Goal: Task Accomplishment & Management: Complete application form

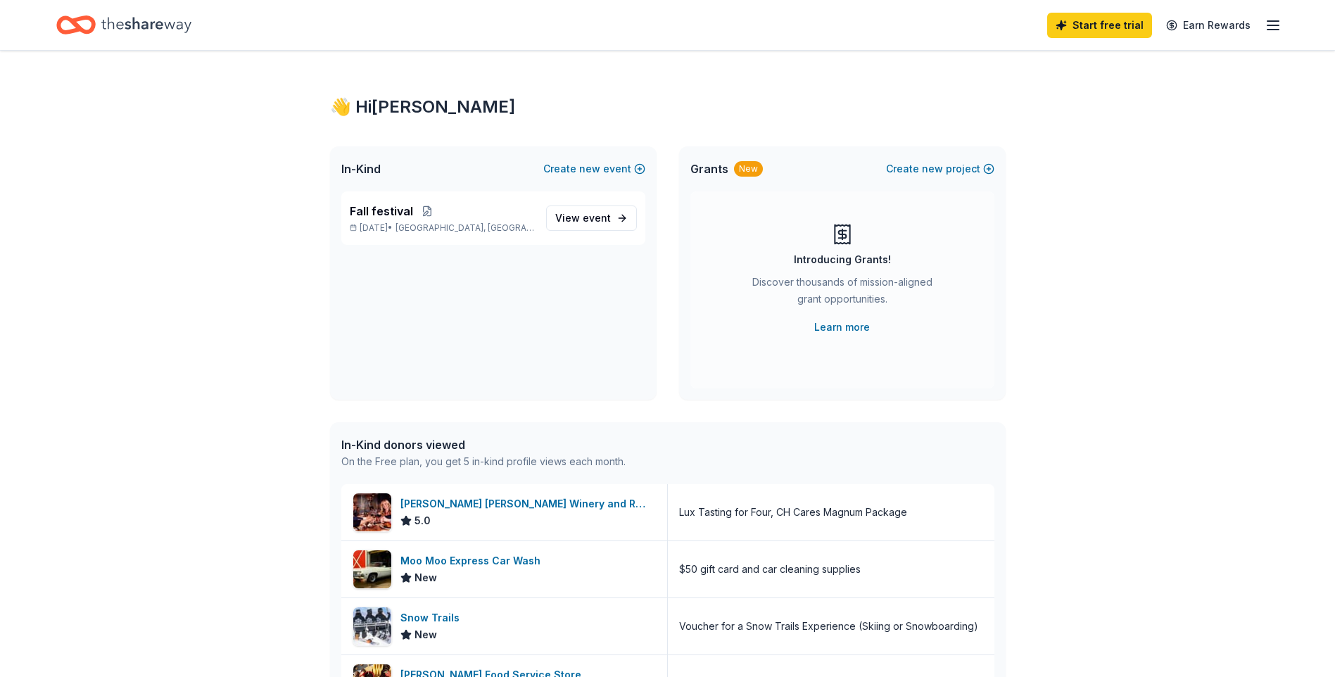
scroll to position [141, 0]
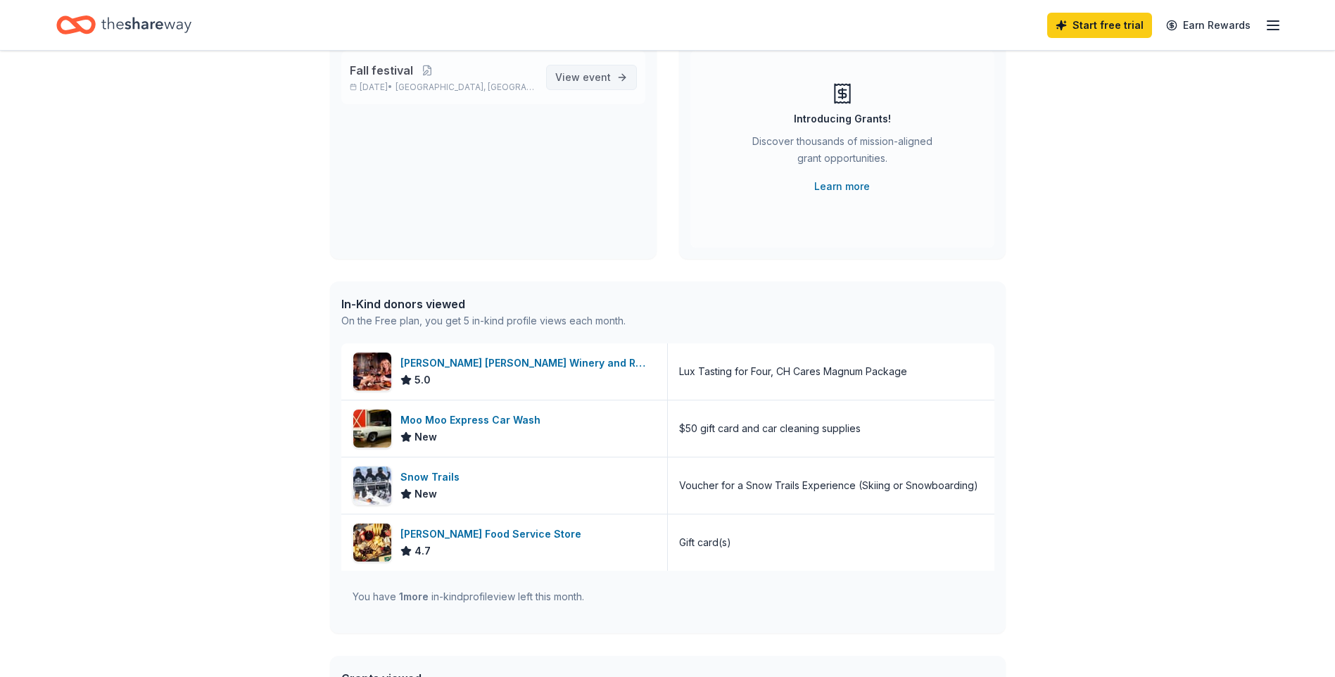
click at [583, 83] on span "event" at bounding box center [597, 77] width 28 height 12
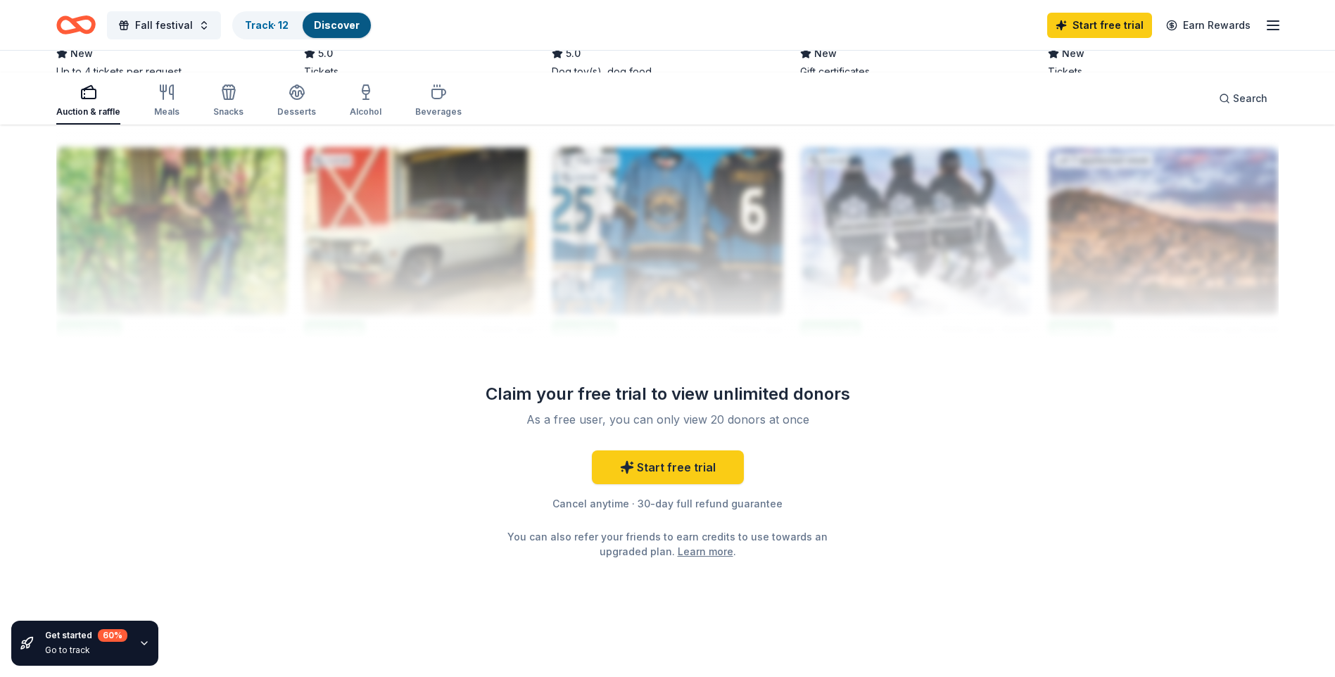
scroll to position [1759, 0]
click at [289, 31] on link "Track · 12" at bounding box center [267, 25] width 44 height 12
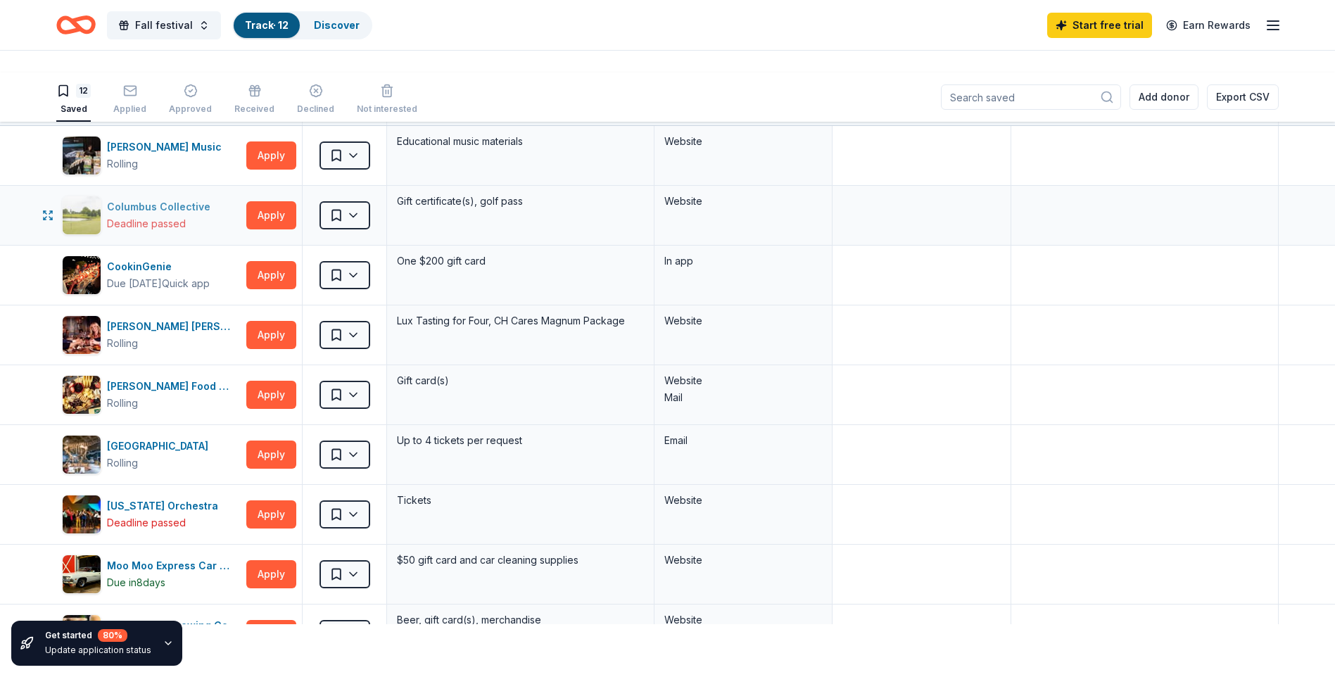
click at [197, 215] on div "Columbus Collective" at bounding box center [161, 206] width 109 height 17
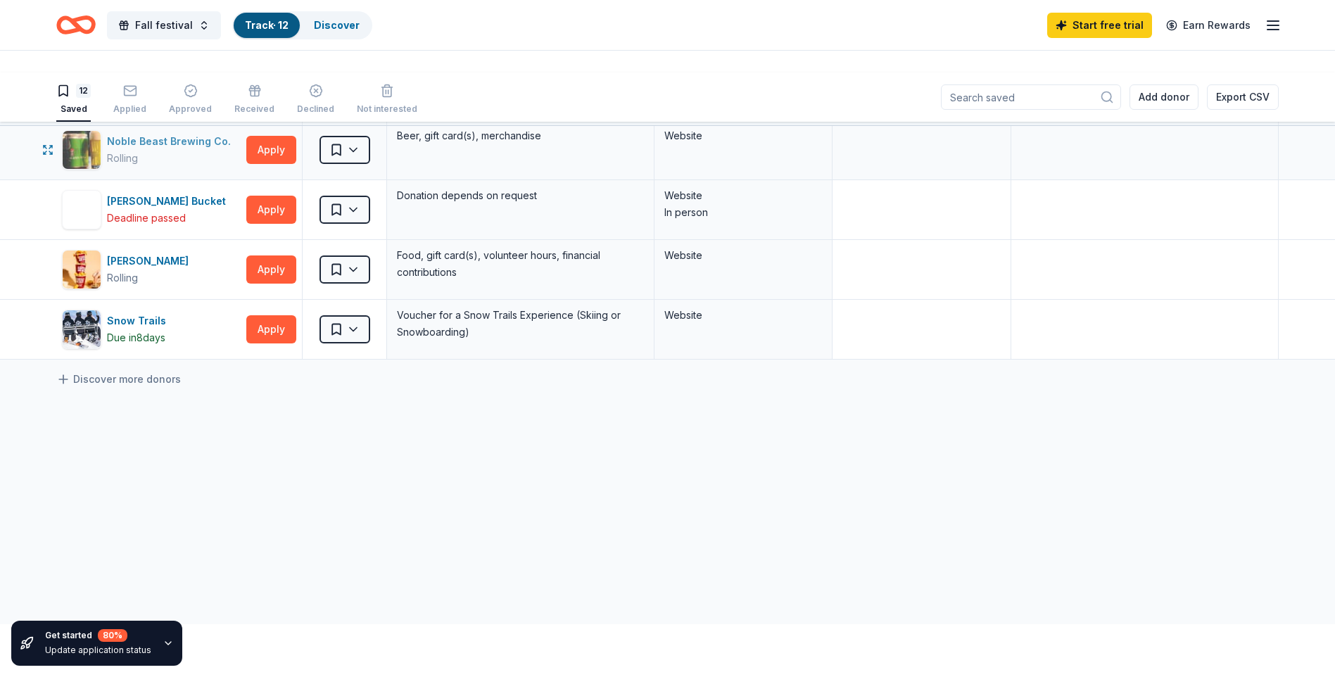
scroll to position [493, 0]
click at [146, 115] on div "Applied" at bounding box center [129, 108] width 33 height 11
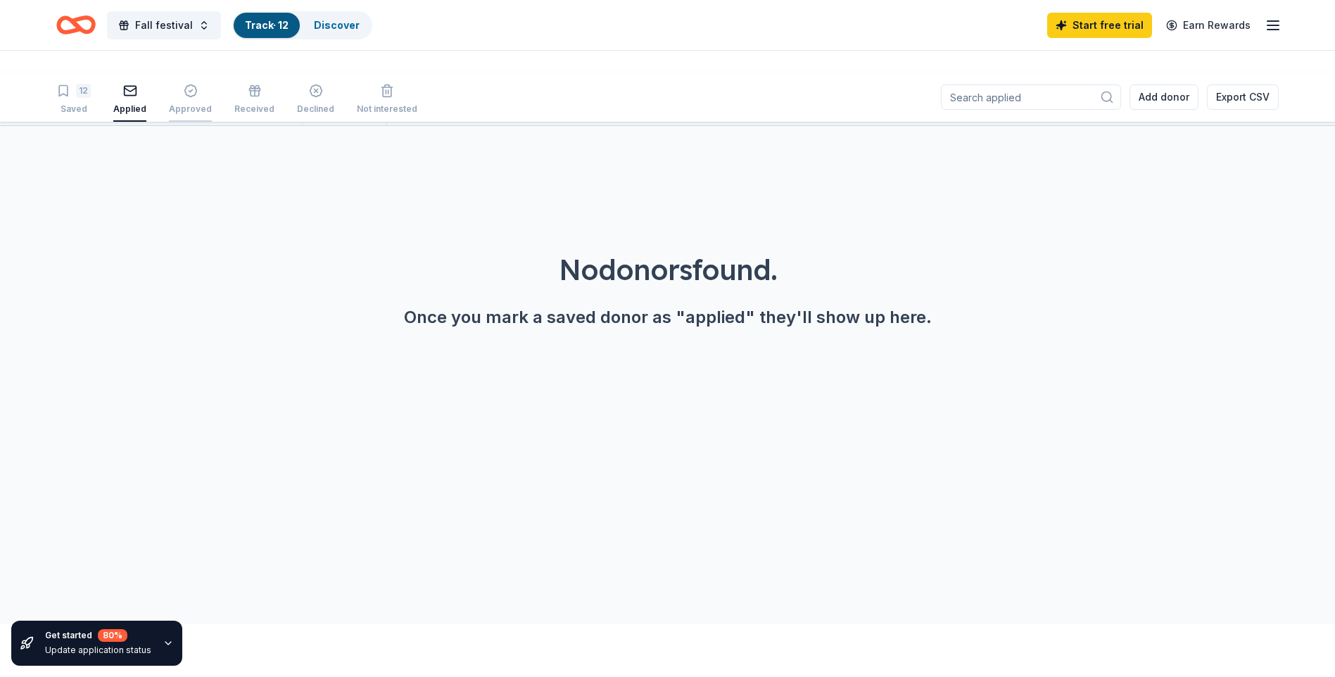
click at [212, 115] on div "Approved" at bounding box center [190, 108] width 43 height 11
click at [146, 115] on div "Applied" at bounding box center [129, 108] width 33 height 11
click at [274, 115] on div "Received" at bounding box center [254, 108] width 40 height 11
click at [146, 115] on div "Applied" at bounding box center [129, 99] width 33 height 31
click at [91, 115] on div "Saved" at bounding box center [73, 108] width 34 height 11
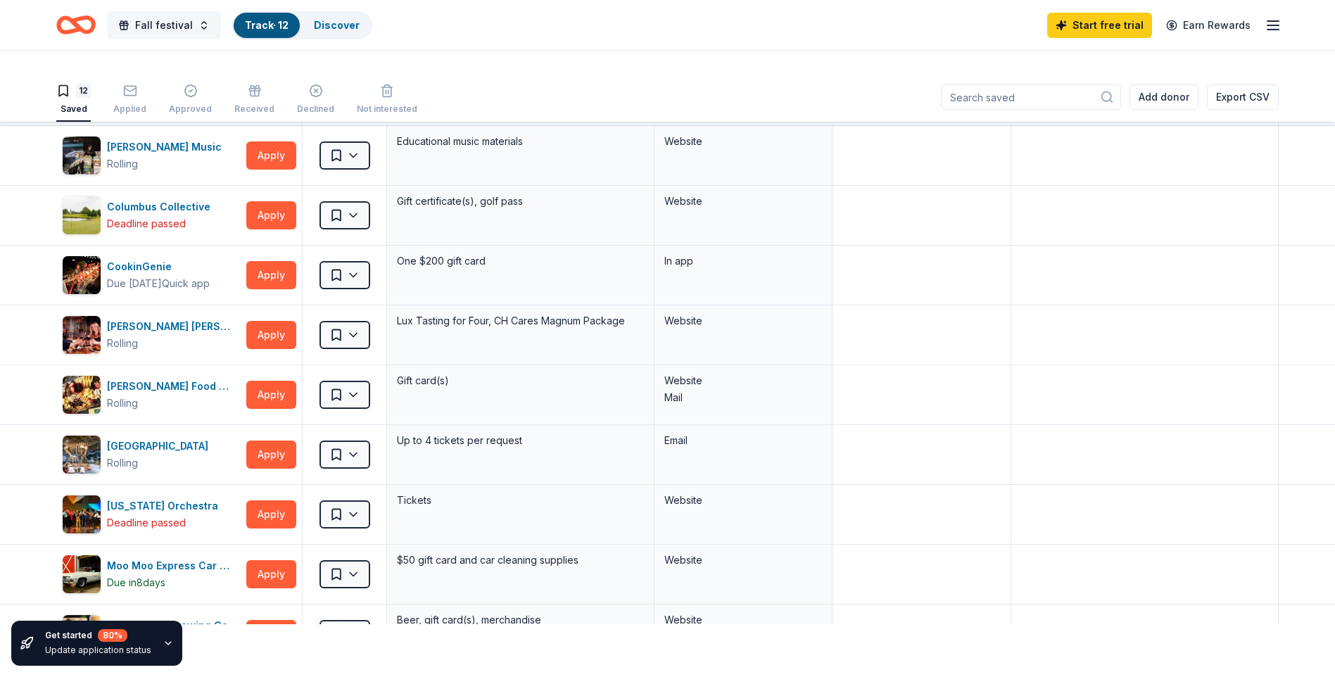
click at [193, 34] on span "Fall festival" at bounding box center [164, 25] width 58 height 17
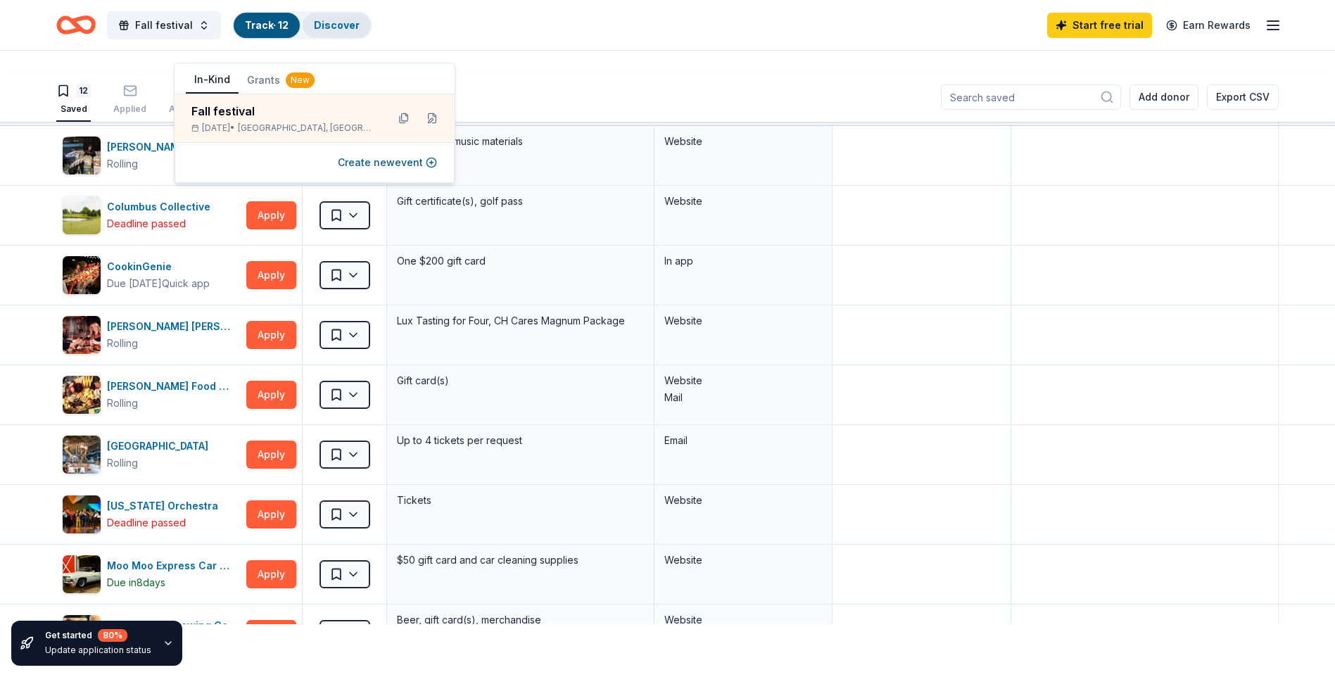
click at [371, 20] on div "Discover" at bounding box center [337, 25] width 68 height 25
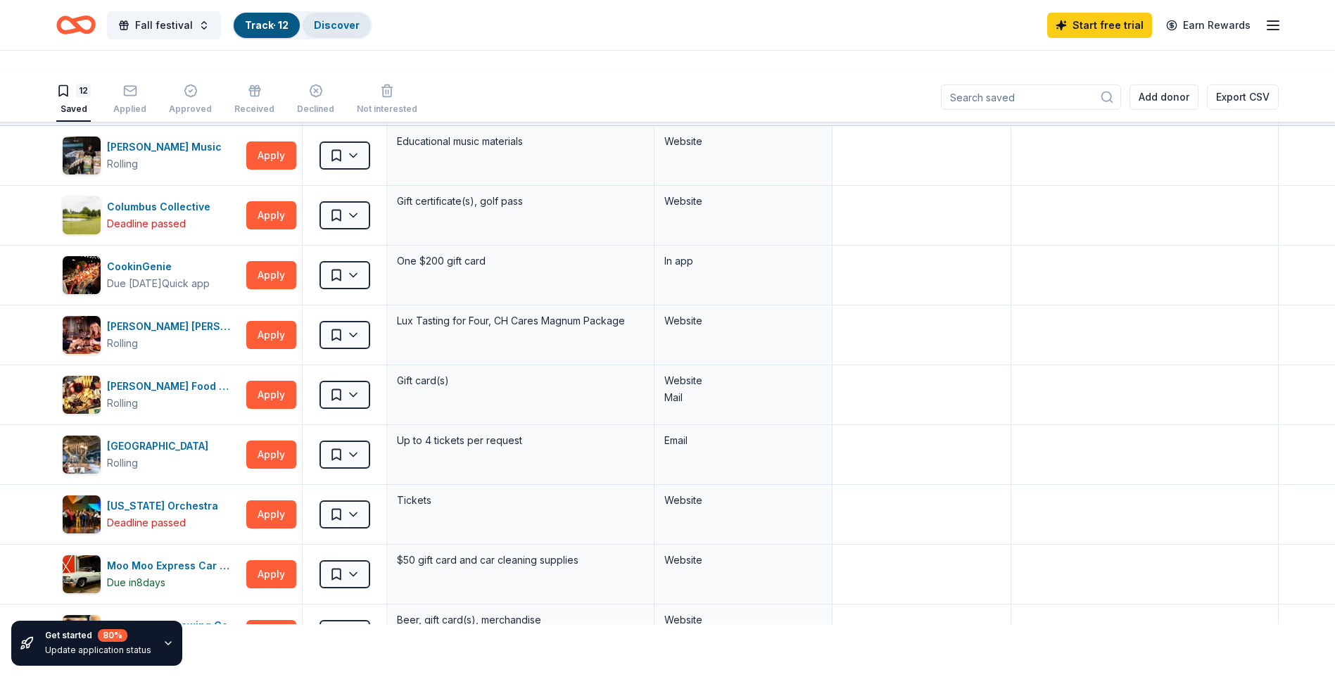
click at [360, 31] on link "Discover" at bounding box center [337, 25] width 46 height 12
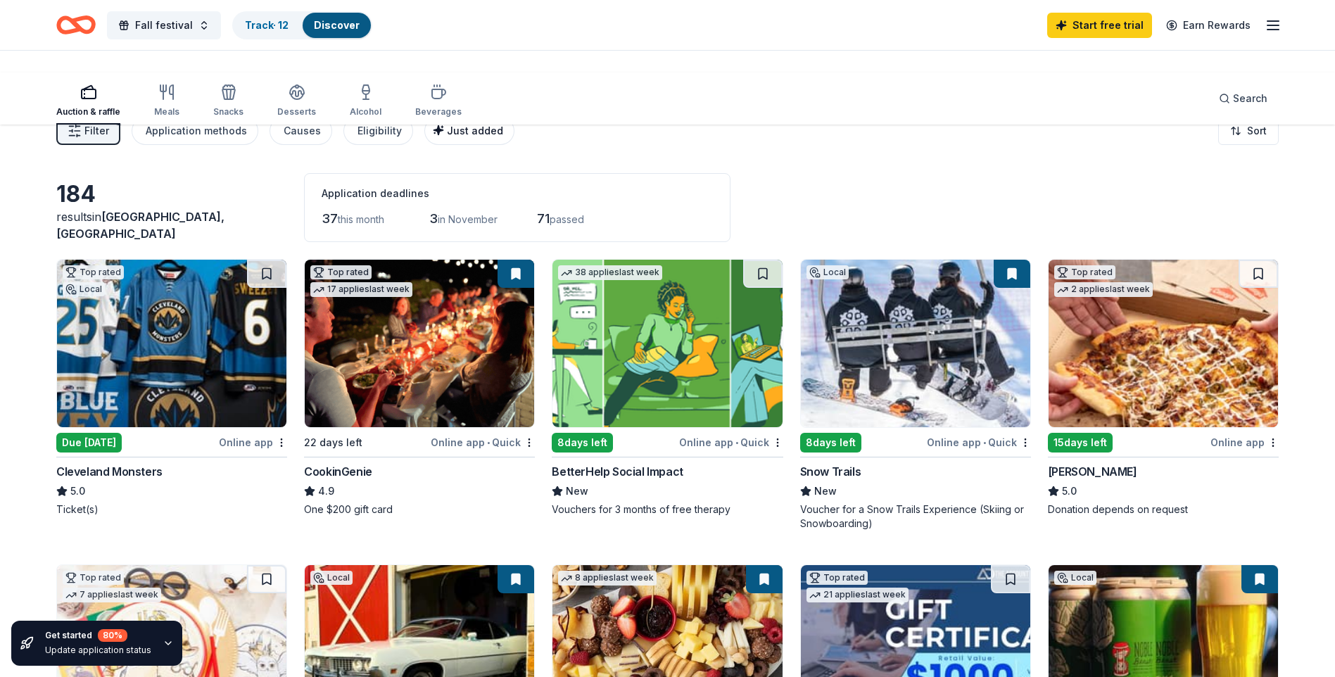
click at [503, 137] on span "Just added" at bounding box center [475, 131] width 56 height 12
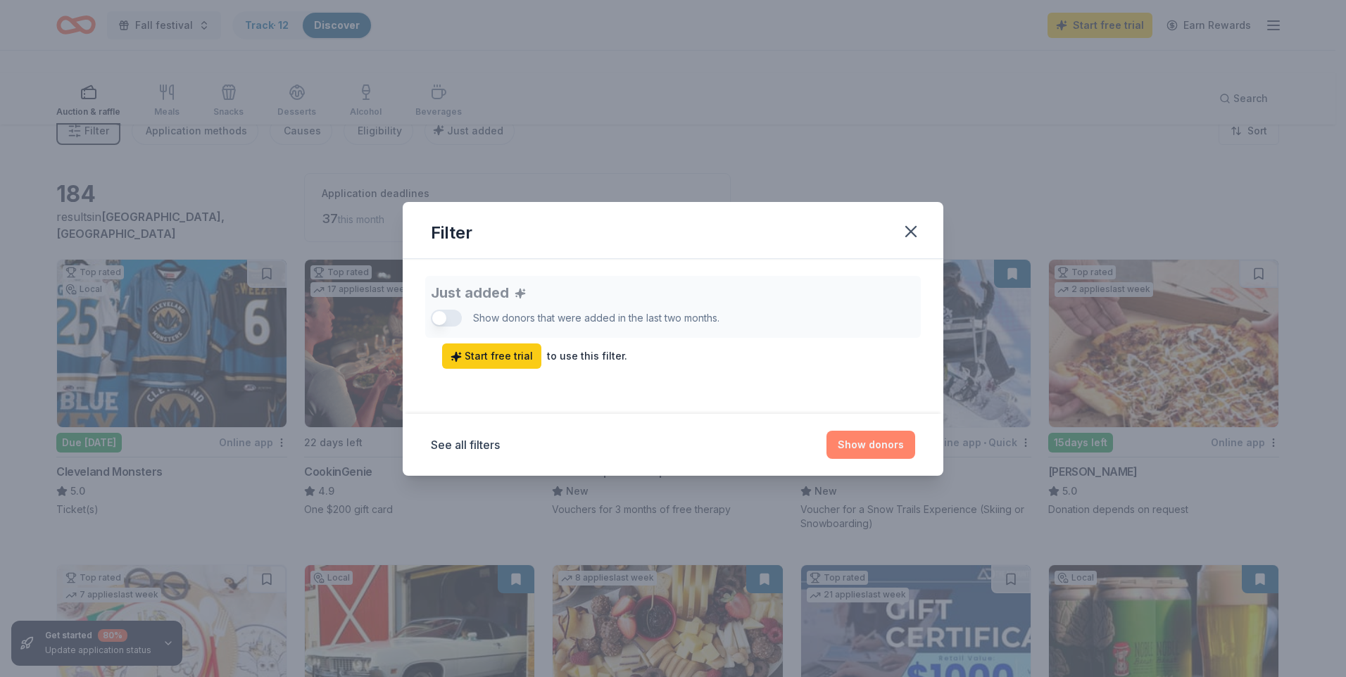
click at [915, 459] on button "Show donors" at bounding box center [870, 445] width 89 height 28
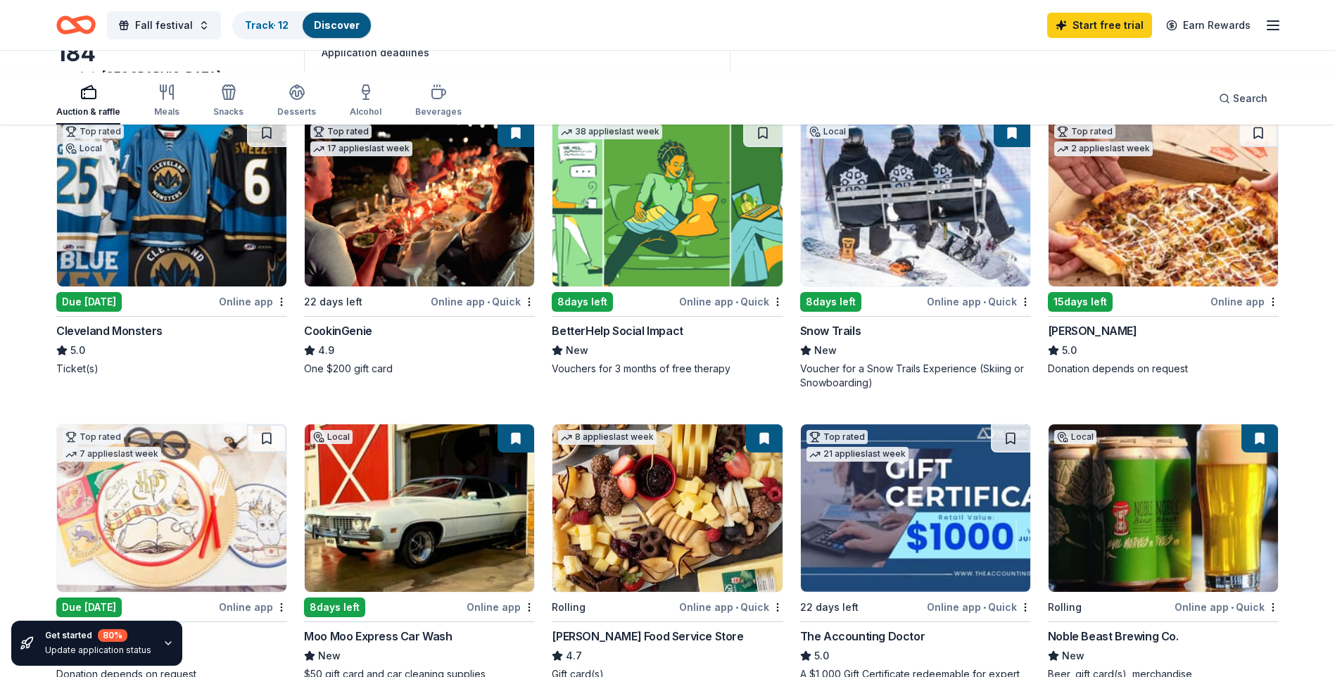
scroll to position [281, 0]
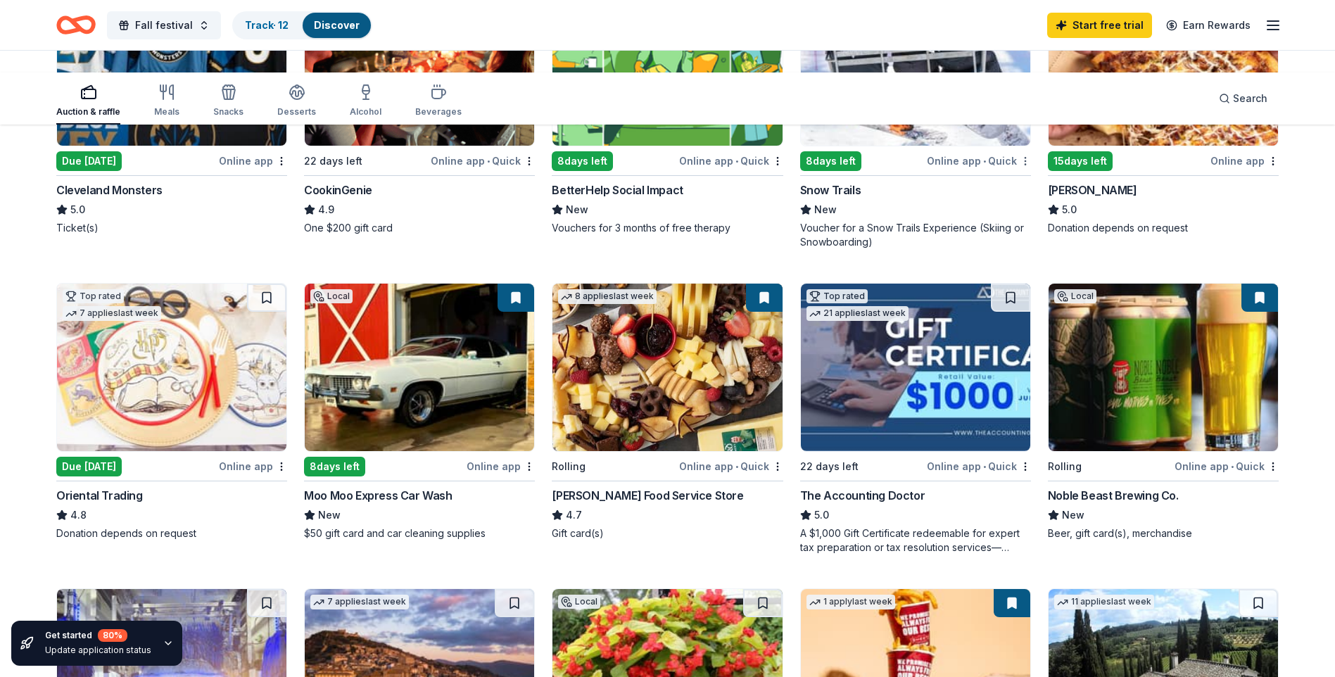
click at [999, 396] on html "Fall festival Track · 12 Discover Start free trial Earn Rewards Auction & raffl…" at bounding box center [667, 57] width 1335 height 677
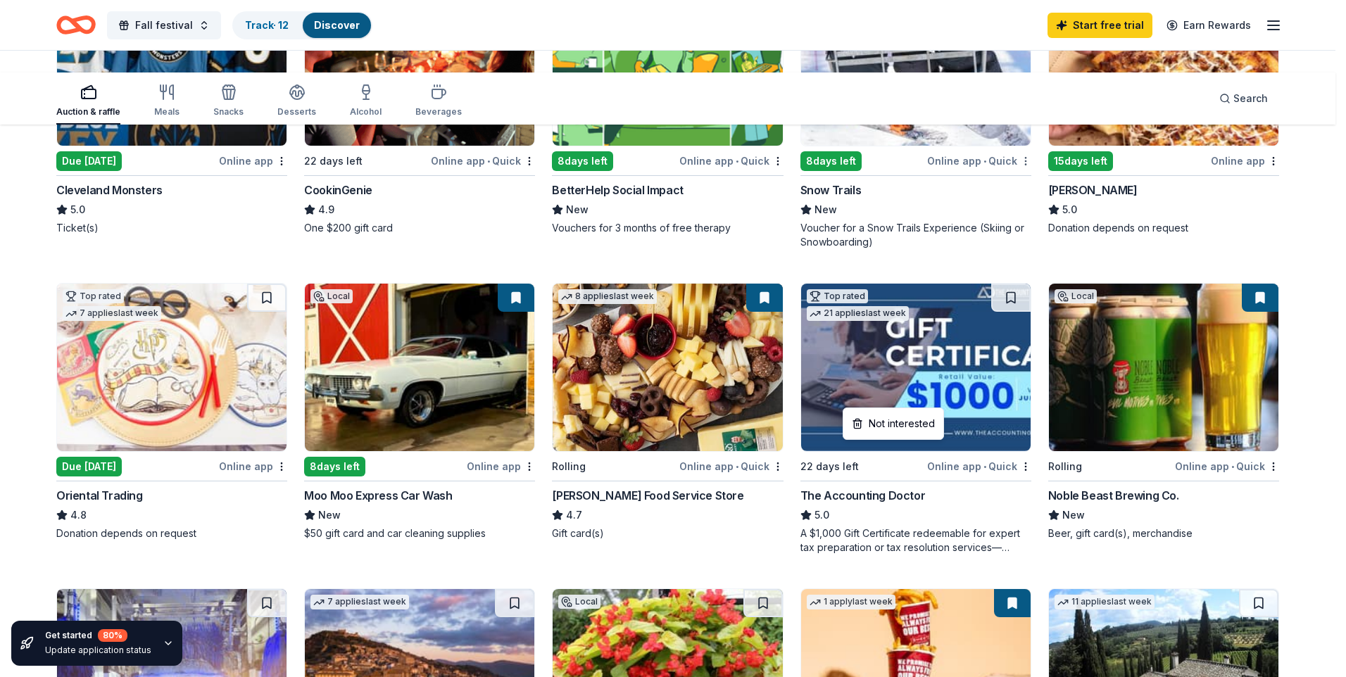
click at [999, 396] on html "Fall festival Track · 12 Discover Start free trial Earn Rewards Auction & raffl…" at bounding box center [673, 57] width 1346 height 677
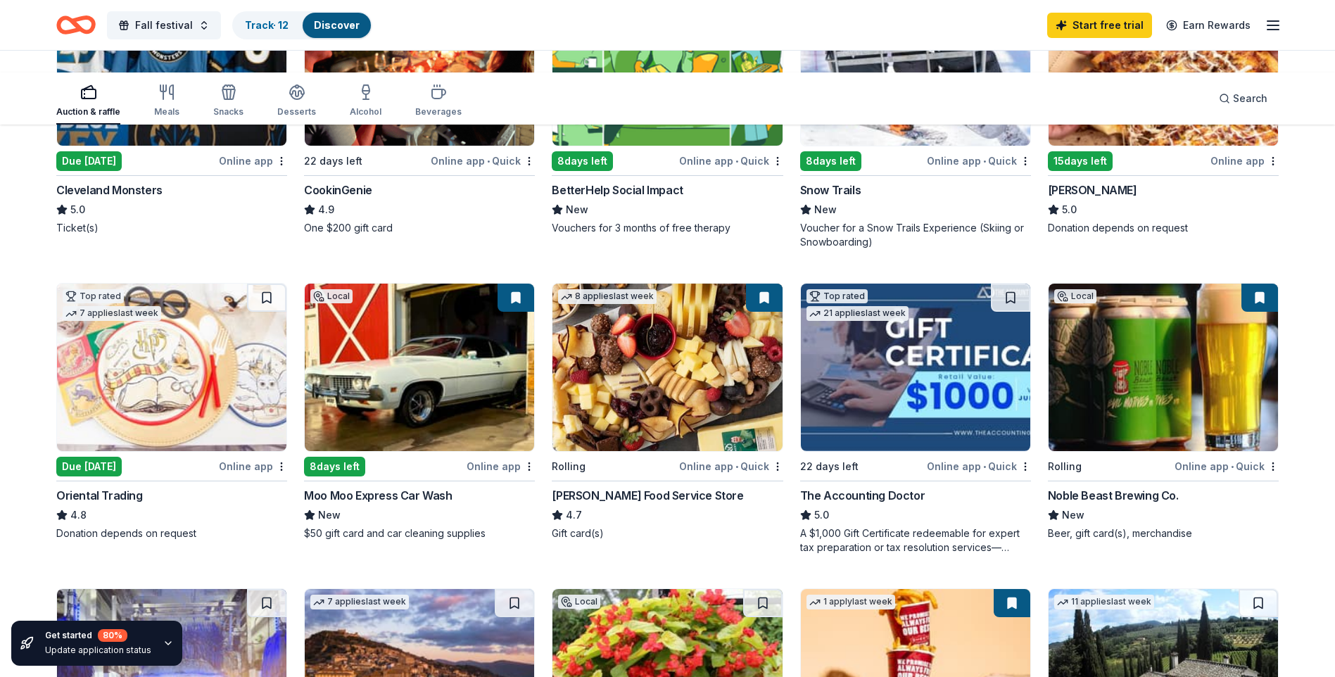
click at [927, 170] on div "Online app • Quick" at bounding box center [979, 161] width 104 height 18
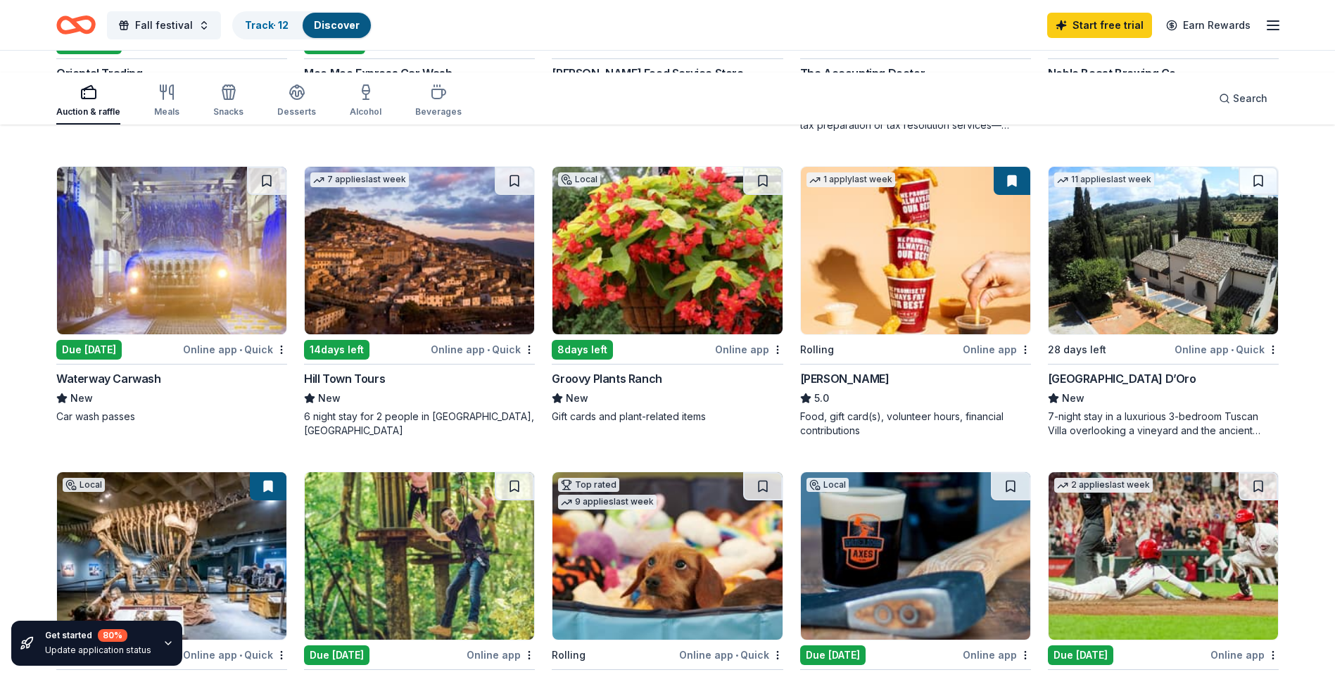
scroll to position [774, 0]
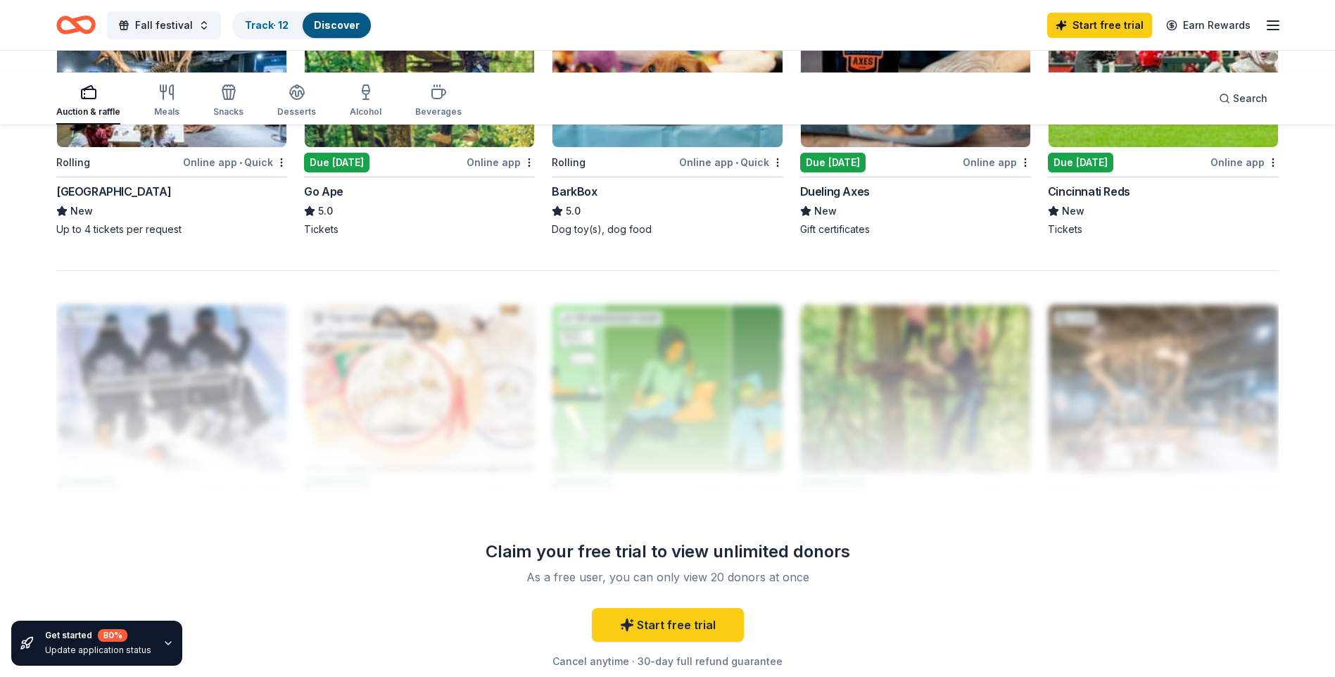
scroll to position [1407, 0]
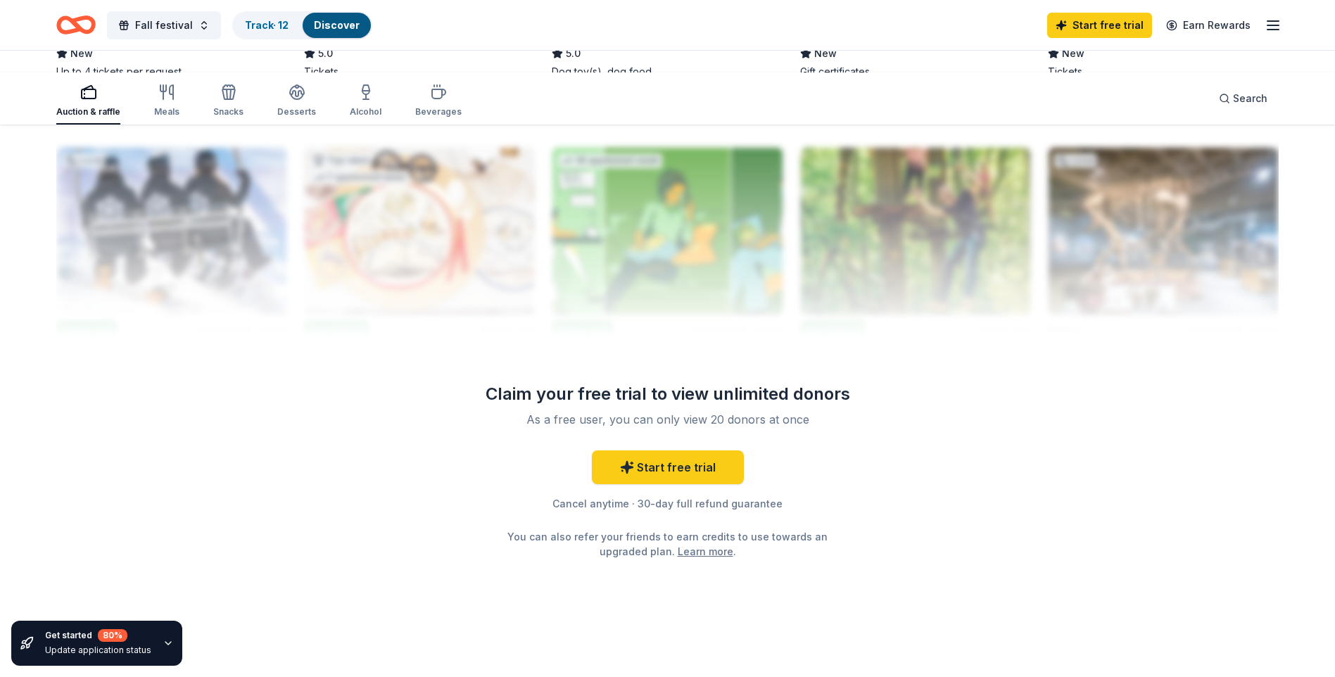
click at [1083, 15] on div "Due [DATE]" at bounding box center [1080, 5] width 65 height 20
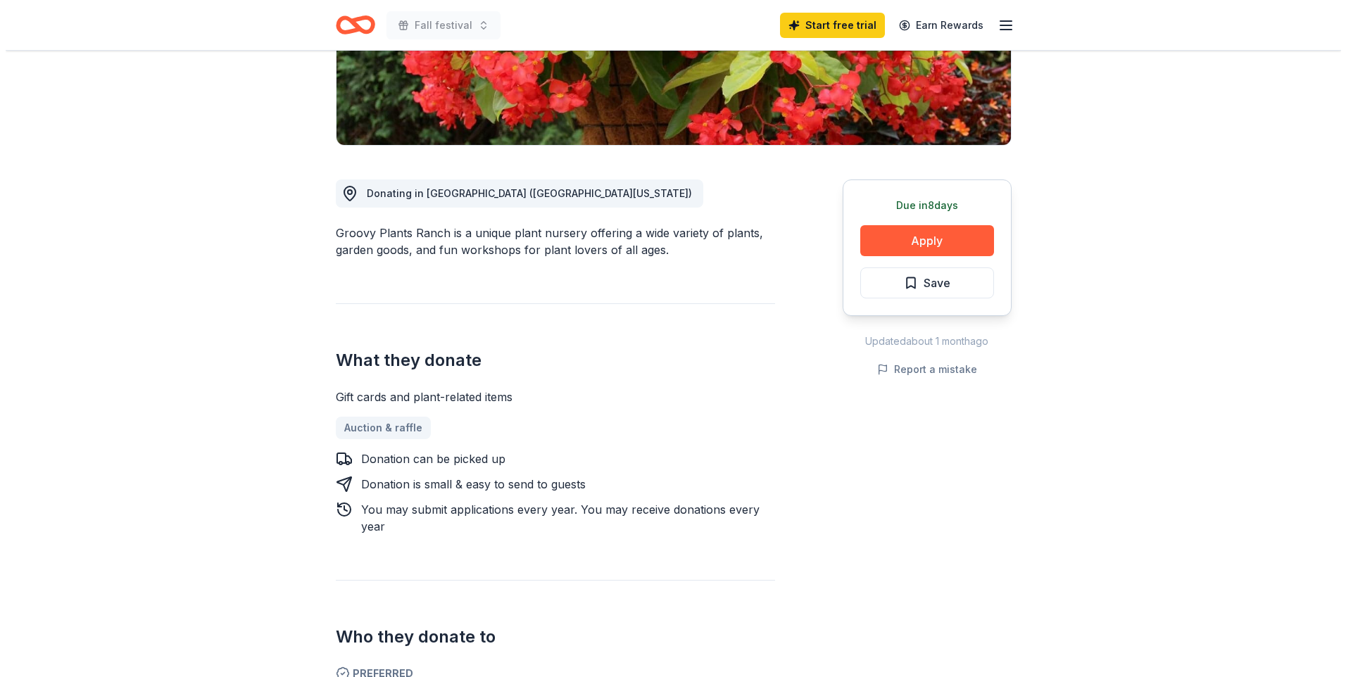
scroll to position [493, 0]
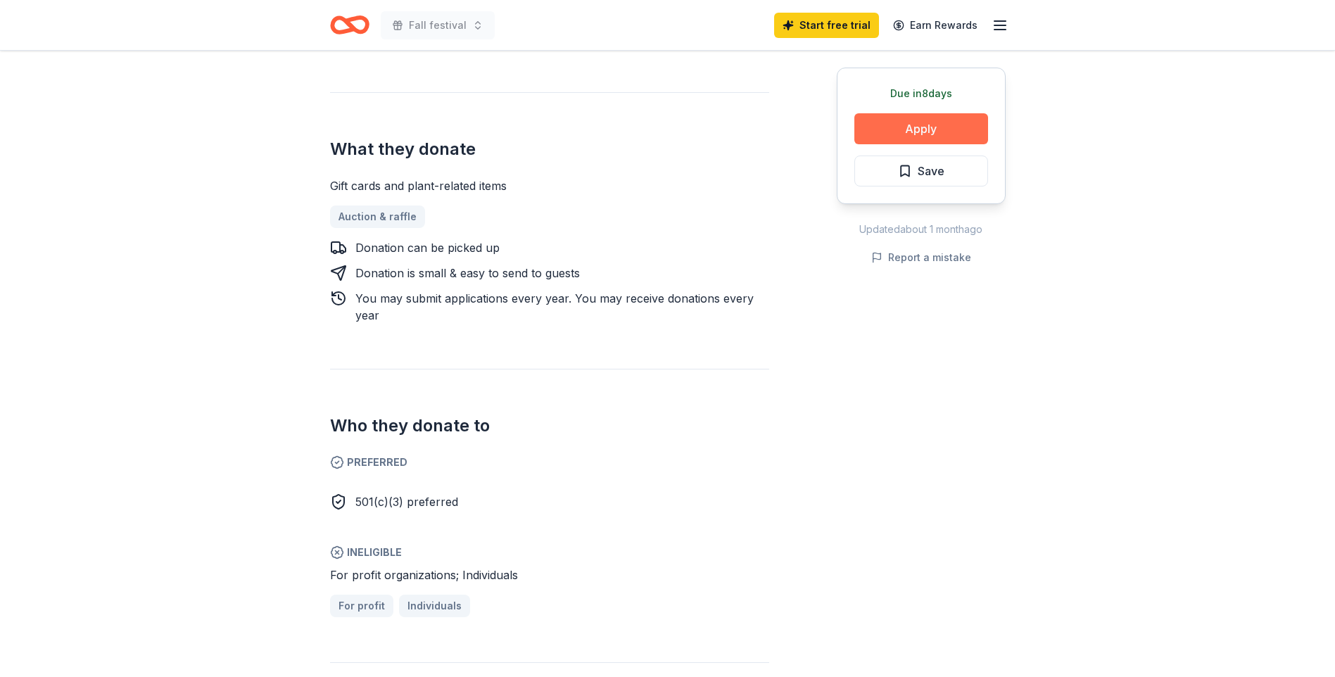
click at [854, 144] on button "Apply" at bounding box center [921, 128] width 134 height 31
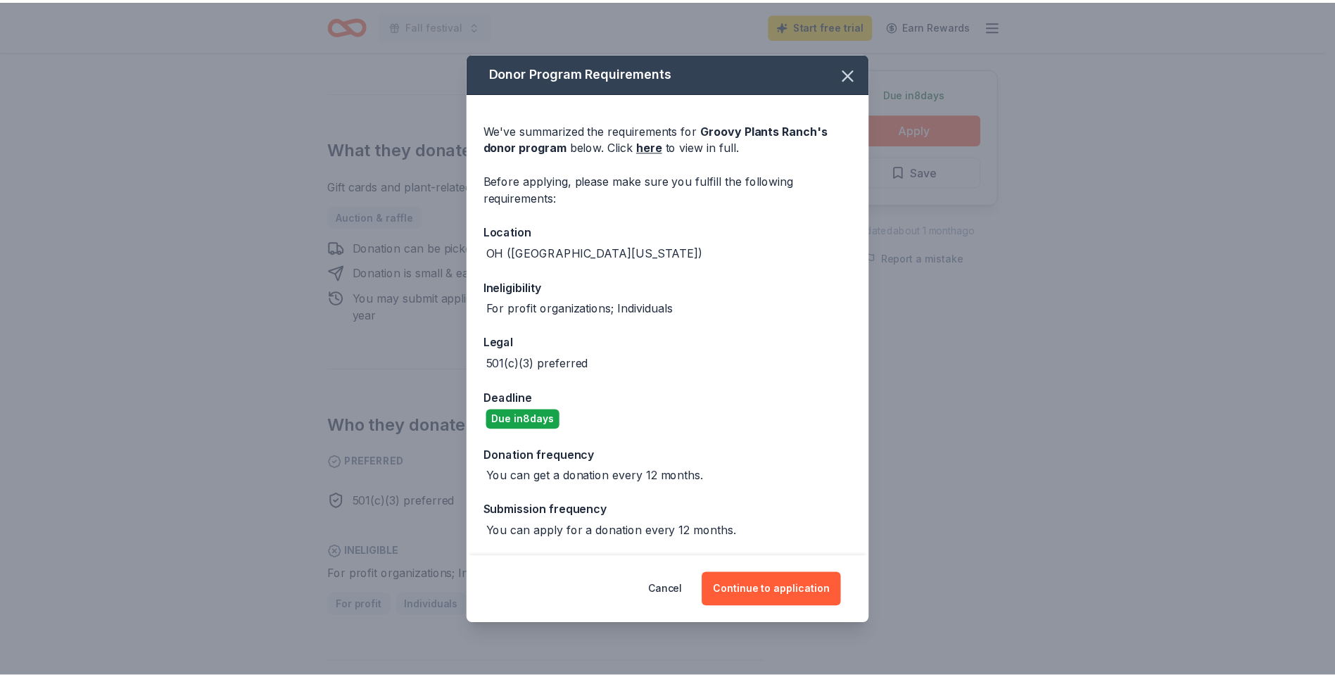
scroll to position [211, 0]
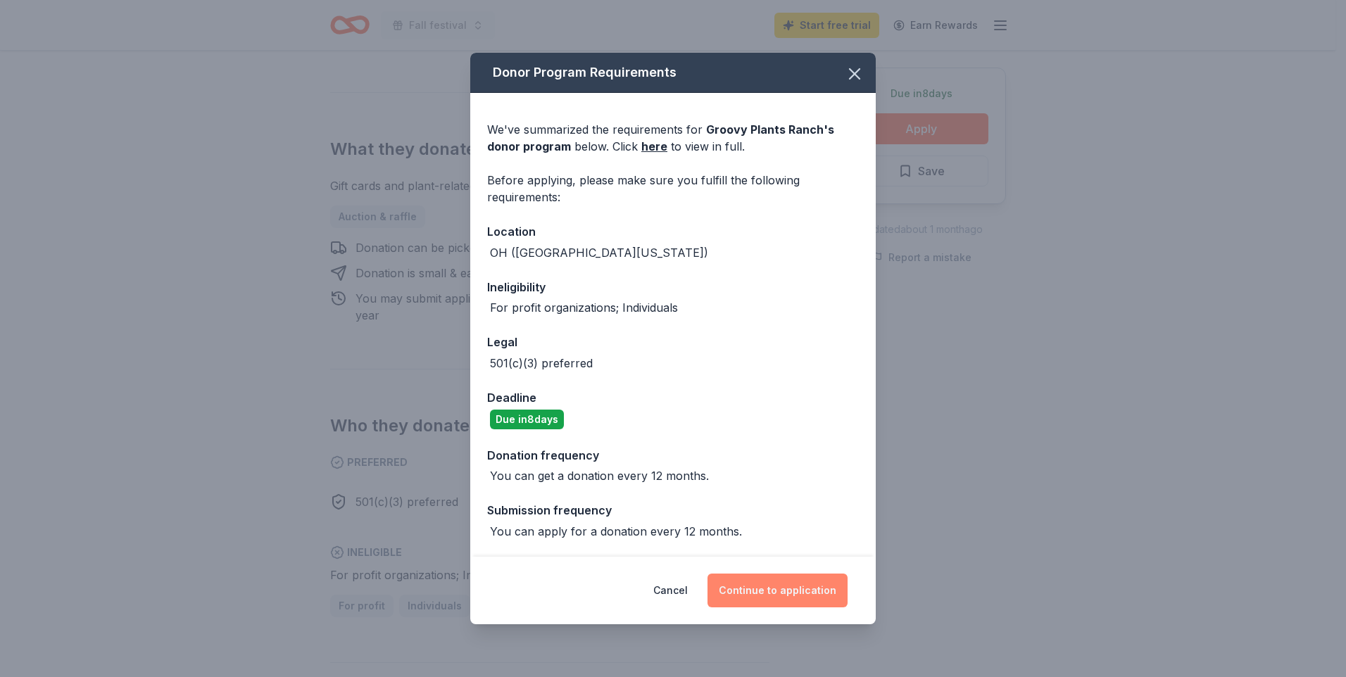
click at [847, 574] on button "Continue to application" at bounding box center [777, 591] width 140 height 34
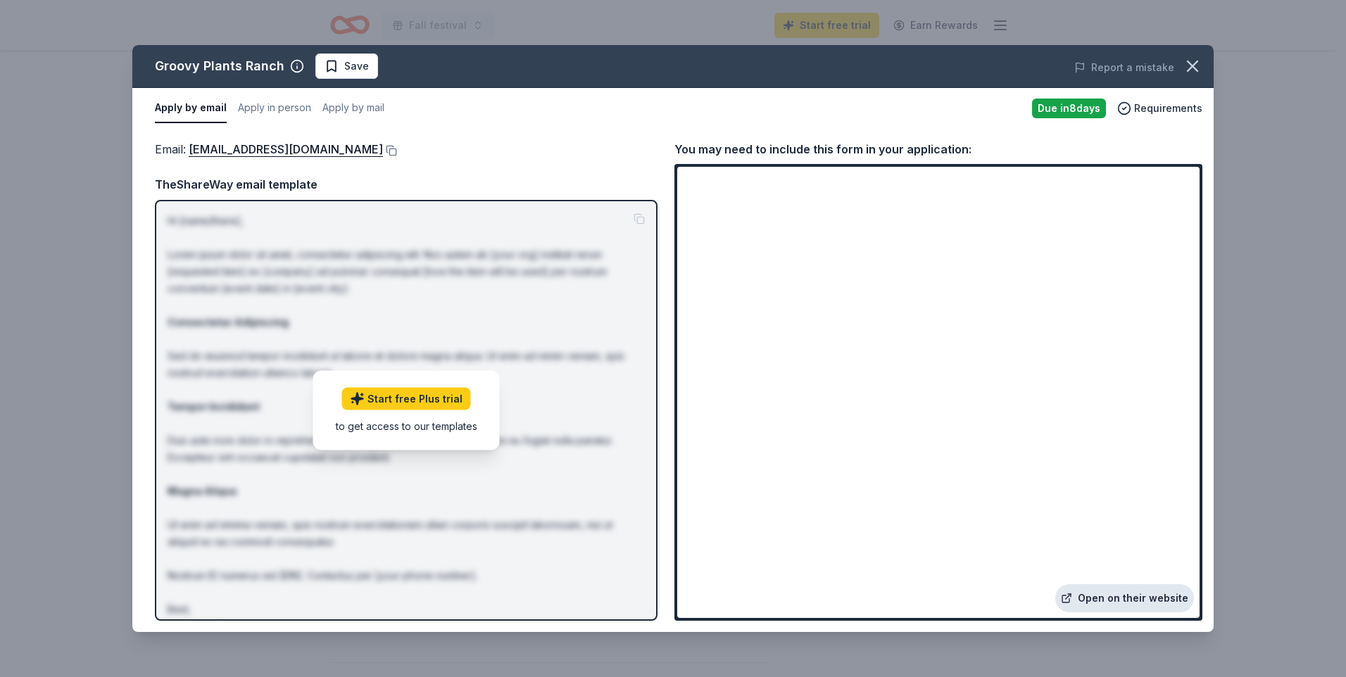
click at [1088, 584] on link "Open on their website" at bounding box center [1124, 598] width 139 height 28
click at [1187, 71] on icon "button" at bounding box center [1192, 66] width 10 height 10
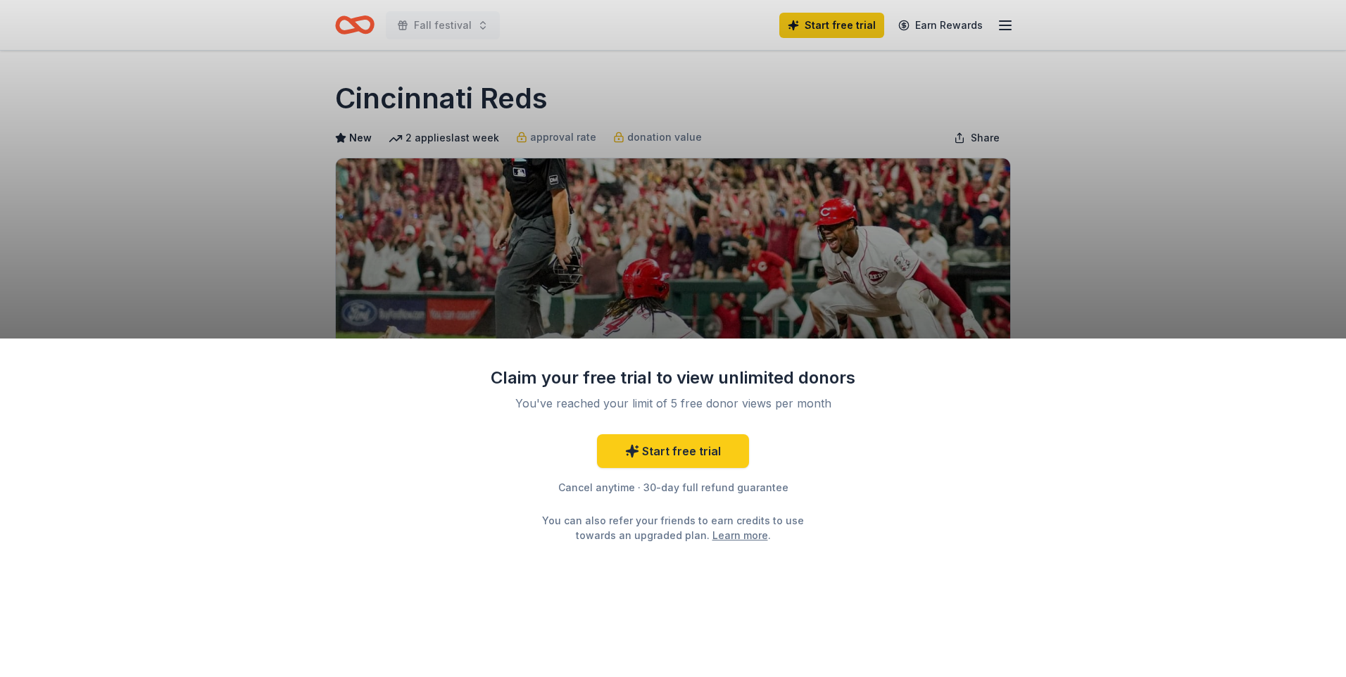
click at [951, 113] on div "Claim your free trial to view unlimited donors You've reached your limit of 5 f…" at bounding box center [673, 338] width 1346 height 677
drag, startPoint x: 962, startPoint y: 518, endPoint x: 989, endPoint y: 220, distance: 299.6
click at [962, 454] on div "Claim your free trial to view unlimited donors You've reached your limit of 5 f…" at bounding box center [673, 508] width 1346 height 339
drag, startPoint x: 1020, startPoint y: 61, endPoint x: 1032, endPoint y: 129, distance: 69.3
click at [1020, 67] on div "Claim your free trial to view unlimited donors You've reached your limit of 5 f…" at bounding box center [673, 338] width 1346 height 677
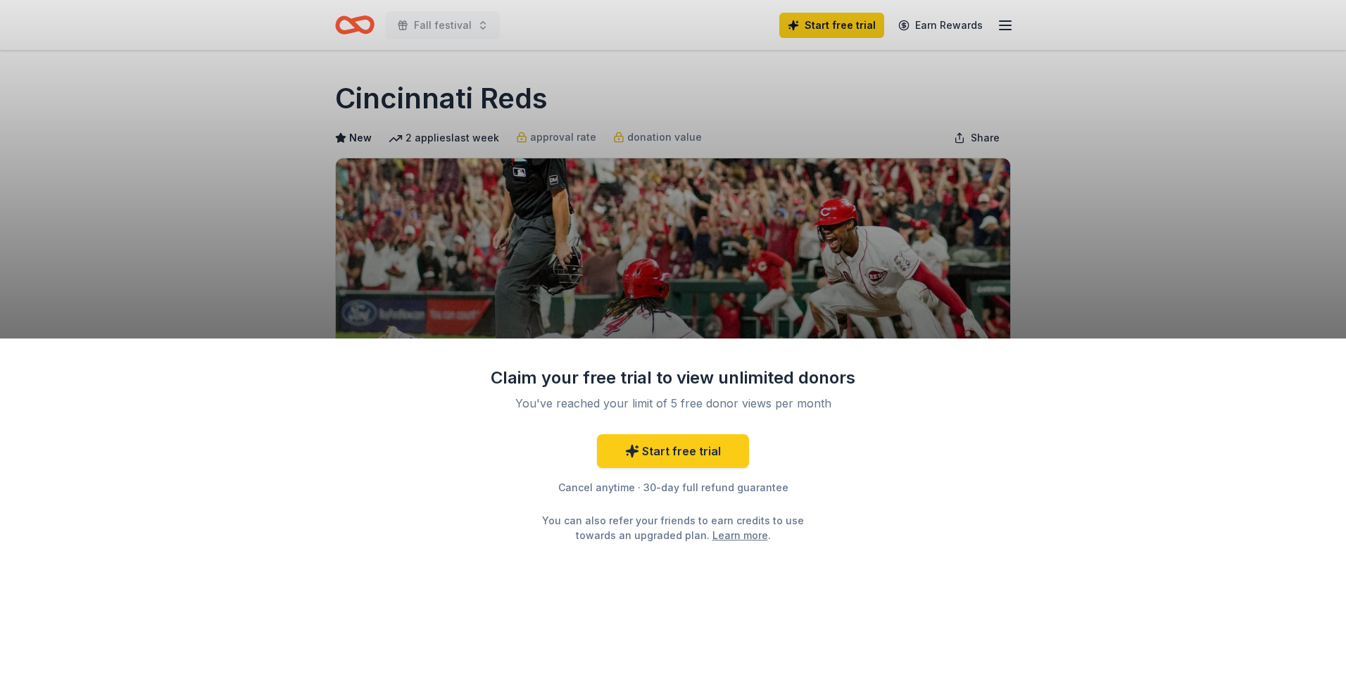
drag, startPoint x: 1032, startPoint y: 129, endPoint x: 942, endPoint y: 120, distance: 89.9
click at [1031, 129] on div "Claim your free trial to view unlimited donors You've reached your limit of 5 f…" at bounding box center [673, 338] width 1346 height 677
drag, startPoint x: 599, startPoint y: 96, endPoint x: 606, endPoint y: 50, distance: 47.0
click at [600, 91] on div "Claim your free trial to view unlimited donors You've reached your limit of 5 f…" at bounding box center [673, 338] width 1346 height 677
click at [886, 155] on div "Claim your free trial to view unlimited donors You've reached your limit of 5 f…" at bounding box center [673, 338] width 1346 height 677
